Goal: Transaction & Acquisition: Purchase product/service

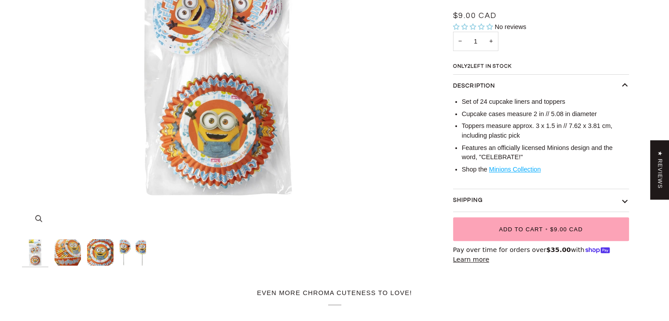
scroll to position [264, 0]
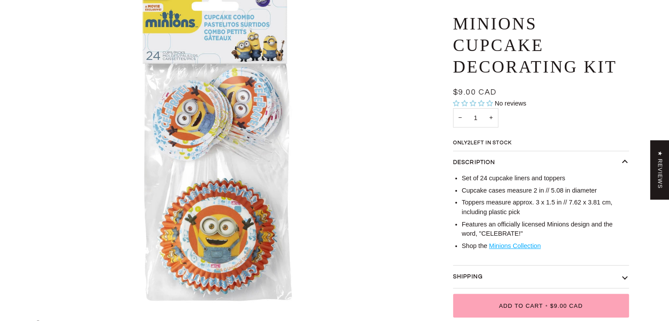
scroll to position [220, 0]
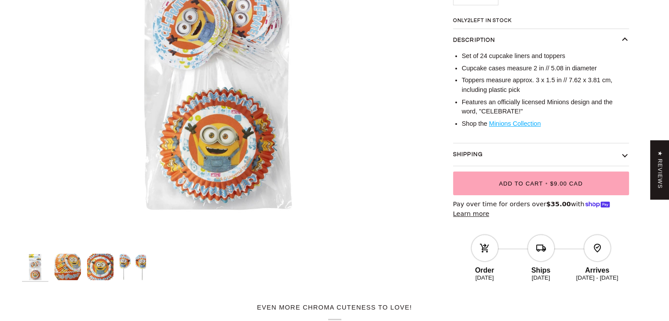
click at [97, 269] on img "Minions Cupcake Decorating Kit" at bounding box center [100, 267] width 26 height 26
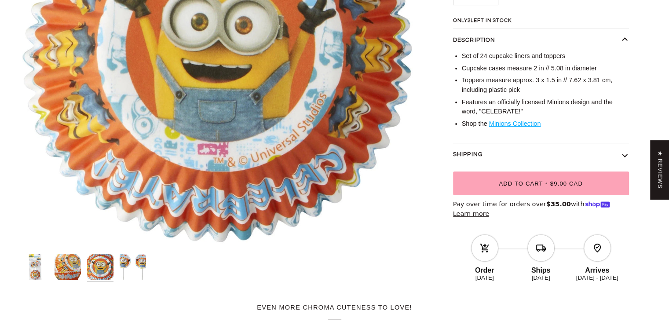
click at [74, 265] on img "Minions Cupcake Decorating Kit" at bounding box center [68, 267] width 26 height 26
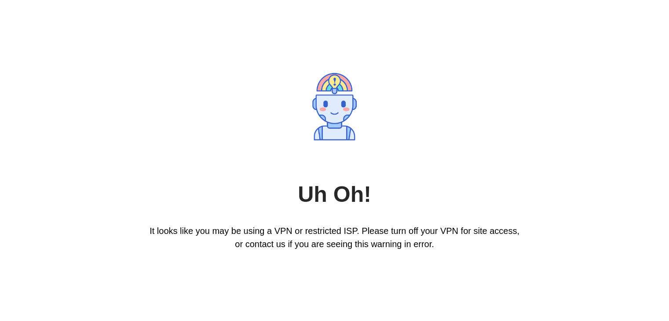
scroll to position [0, 0]
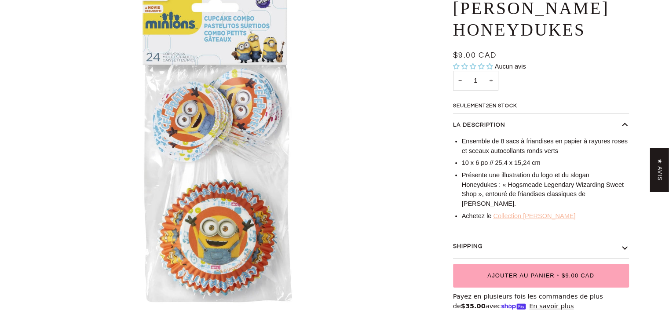
scroll to position [176, 0]
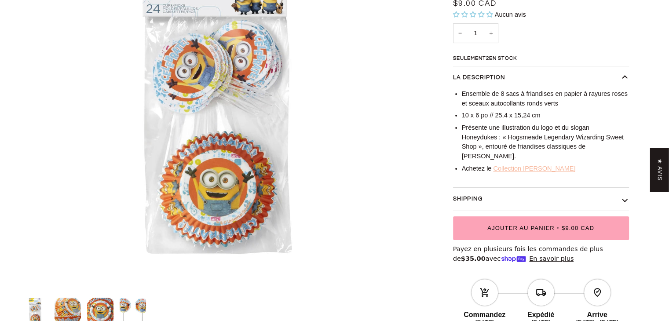
click at [102, 309] on img "Sacs à friandises Harry Potter Honeydukes" at bounding box center [100, 311] width 26 height 26
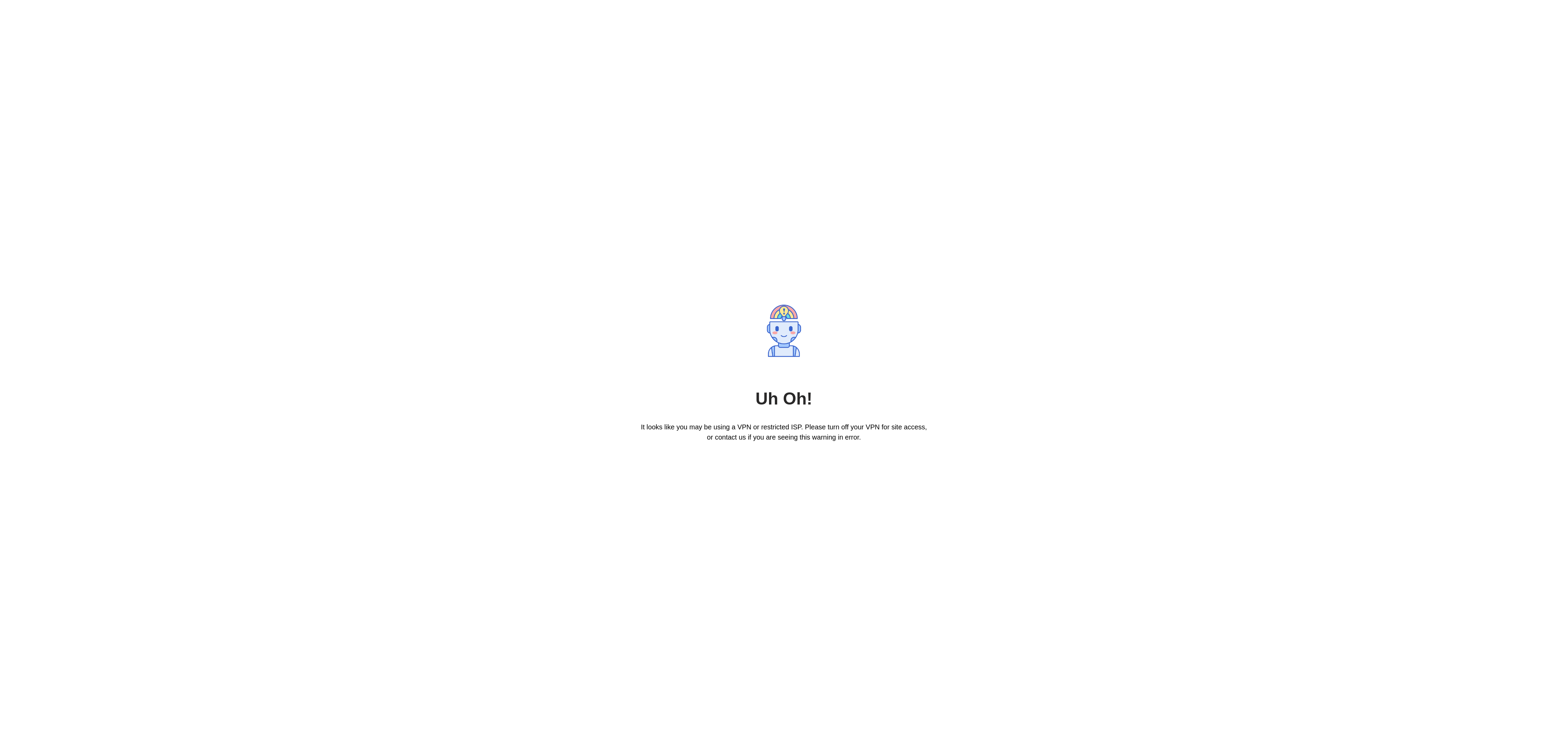
scroll to position [0, 0]
